Goal: Information Seeking & Learning: Learn about a topic

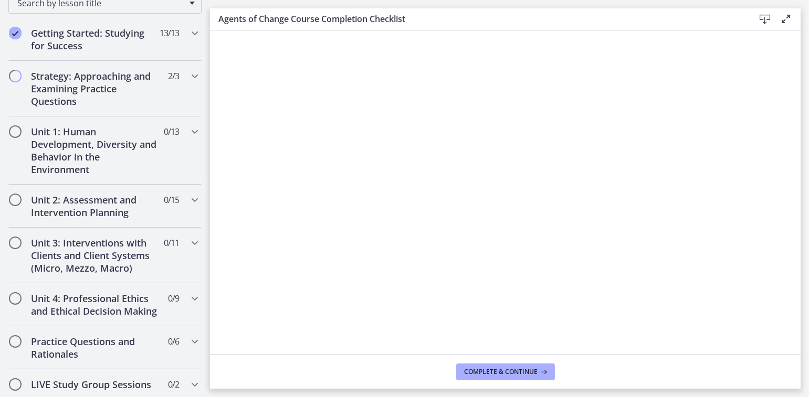
scroll to position [142, 0]
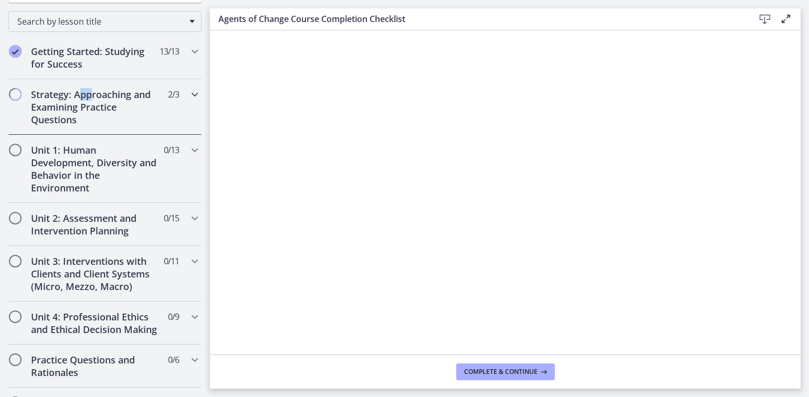
drag, startPoint x: 79, startPoint y: 99, endPoint x: 92, endPoint y: 83, distance: 20.5
click at [92, 83] on div "Strategy: Approaching and Examining Practice Questions 2 / 3 Completed" at bounding box center [104, 107] width 193 height 56
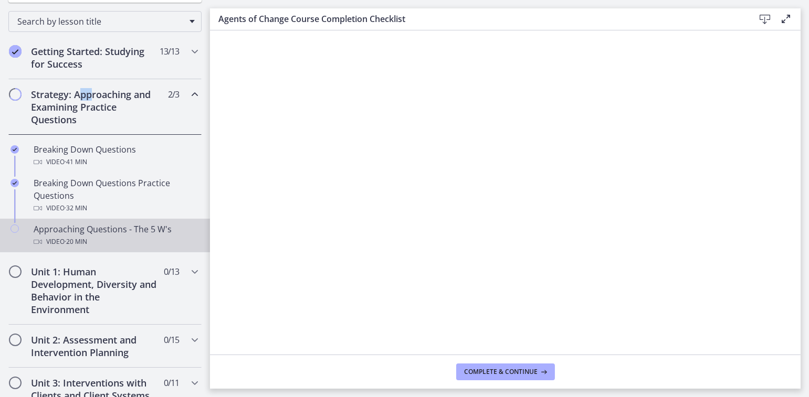
click at [34, 238] on icon "Chapters" at bounding box center [38, 242] width 8 height 8
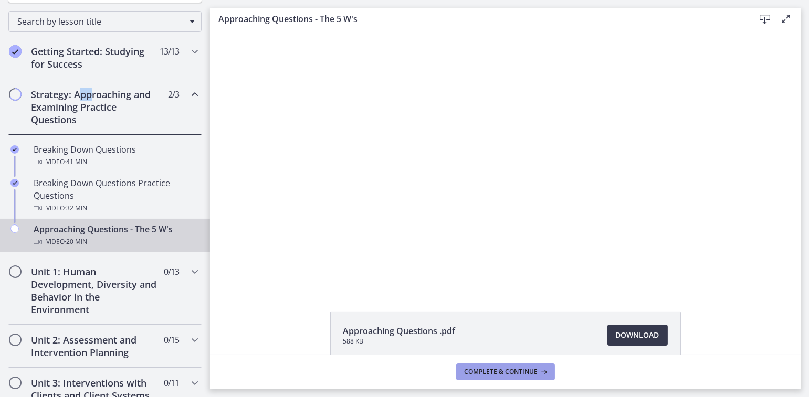
click at [480, 378] on button "Complete & continue" at bounding box center [505, 372] width 99 height 17
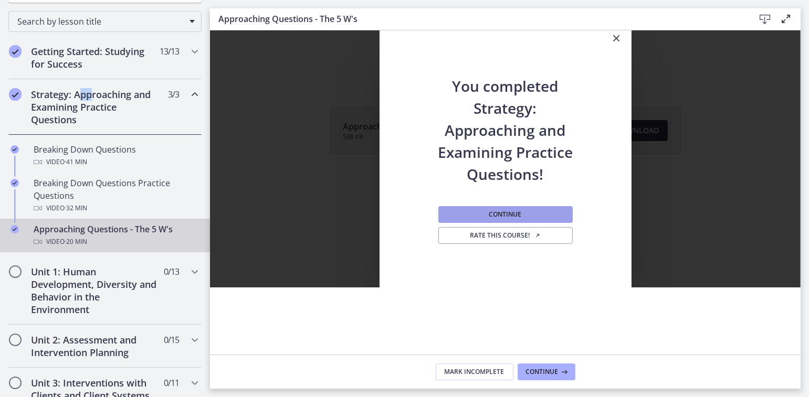
click at [485, 219] on button "Continue" at bounding box center [505, 214] width 134 height 17
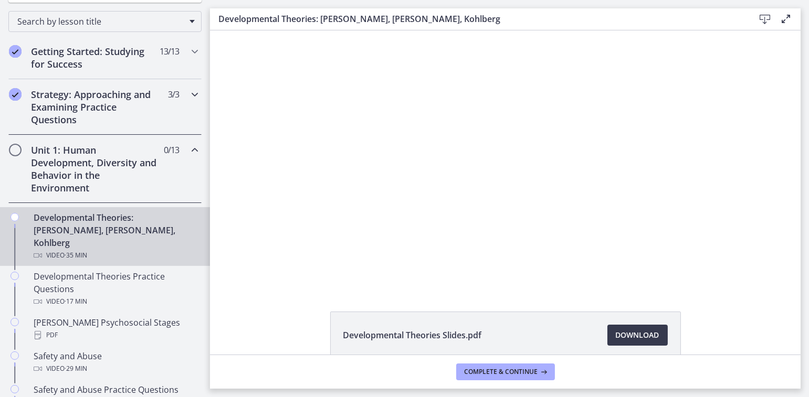
click at [78, 120] on h2 "Strategy: Approaching and Examining Practice Questions" at bounding box center [95, 107] width 128 height 38
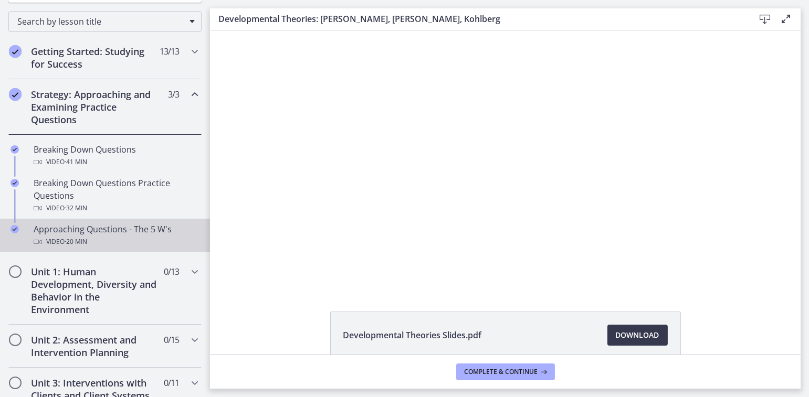
click at [55, 241] on div "Video · 20 min" at bounding box center [116, 242] width 164 height 13
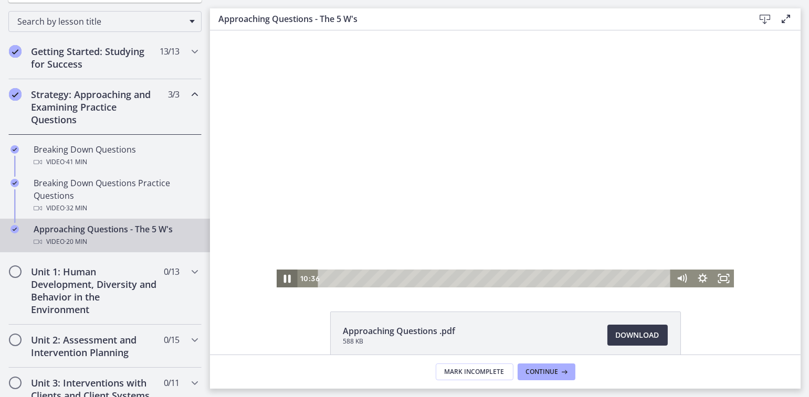
click at [279, 279] on icon "Pause" at bounding box center [286, 279] width 25 height 22
click at [279, 279] on icon "Play Video" at bounding box center [287, 279] width 25 height 22
click at [278, 278] on icon "Pause" at bounding box center [286, 279] width 25 height 22
click at [278, 278] on icon "Play Video" at bounding box center [287, 279] width 25 height 22
click at [278, 278] on icon "Pause" at bounding box center [286, 279] width 25 height 22
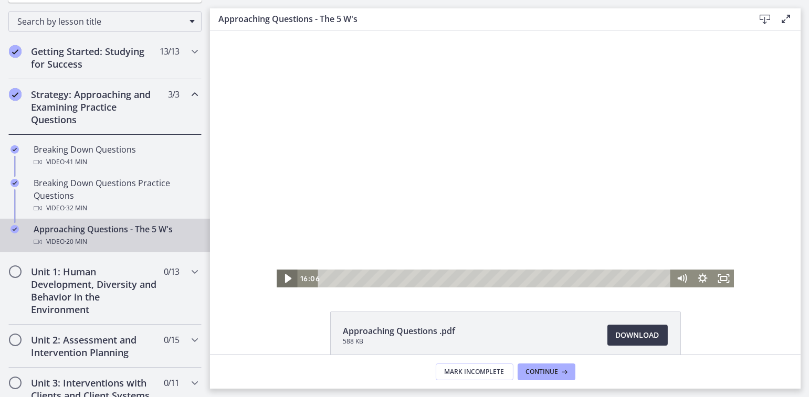
click at [278, 278] on icon "Play Video" at bounding box center [287, 279] width 25 height 22
click at [276, 278] on icon "Pause" at bounding box center [286, 279] width 25 height 22
click at [277, 278] on icon "Play Video" at bounding box center [287, 279] width 21 height 18
click at [660, 278] on div "20:04" at bounding box center [495, 279] width 340 height 18
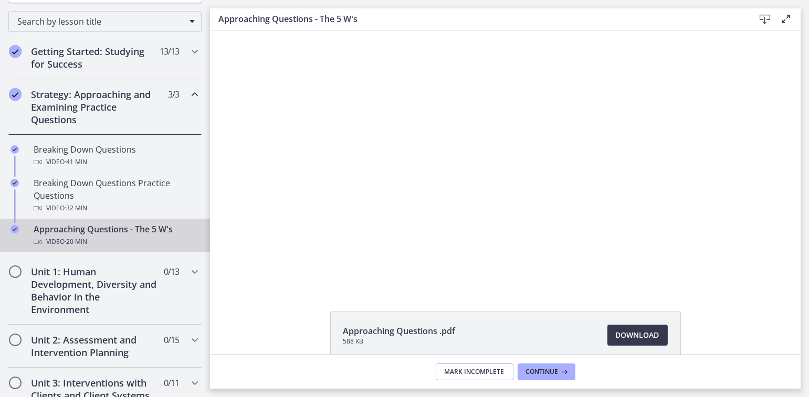
click at [474, 364] on button "Mark Incomplete" at bounding box center [475, 372] width 78 height 17
click at [473, 370] on span "Complete & continue" at bounding box center [500, 372] width 73 height 8
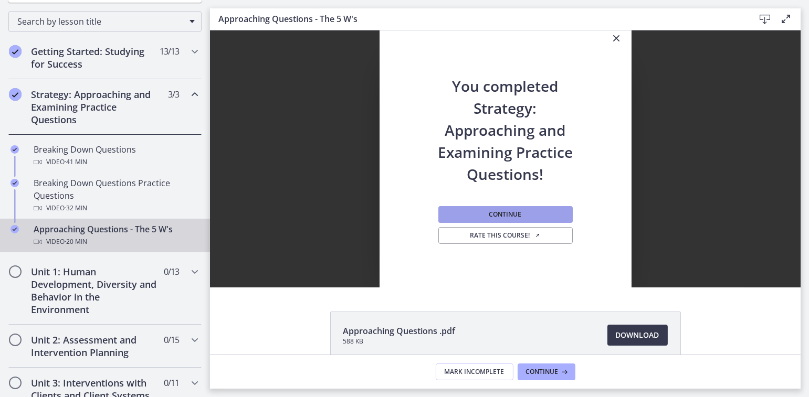
click at [514, 214] on span "Continue" at bounding box center [505, 214] width 33 height 8
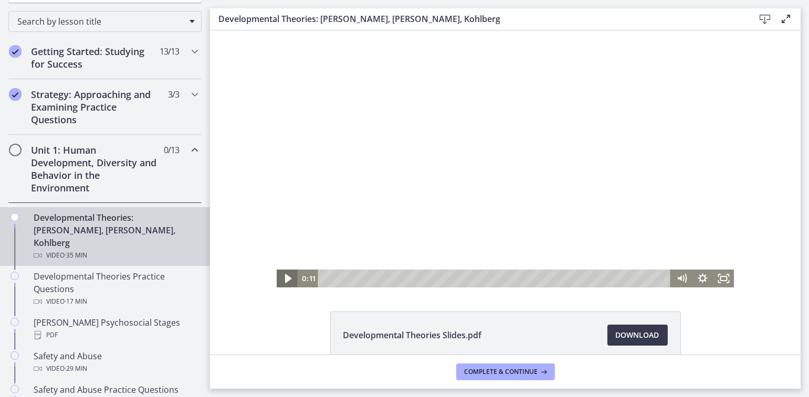
click at [279, 280] on icon "Play Video" at bounding box center [287, 279] width 25 height 22
click at [279, 281] on icon "Pause" at bounding box center [286, 279] width 21 height 18
